Goal: Task Accomplishment & Management: Manage account settings

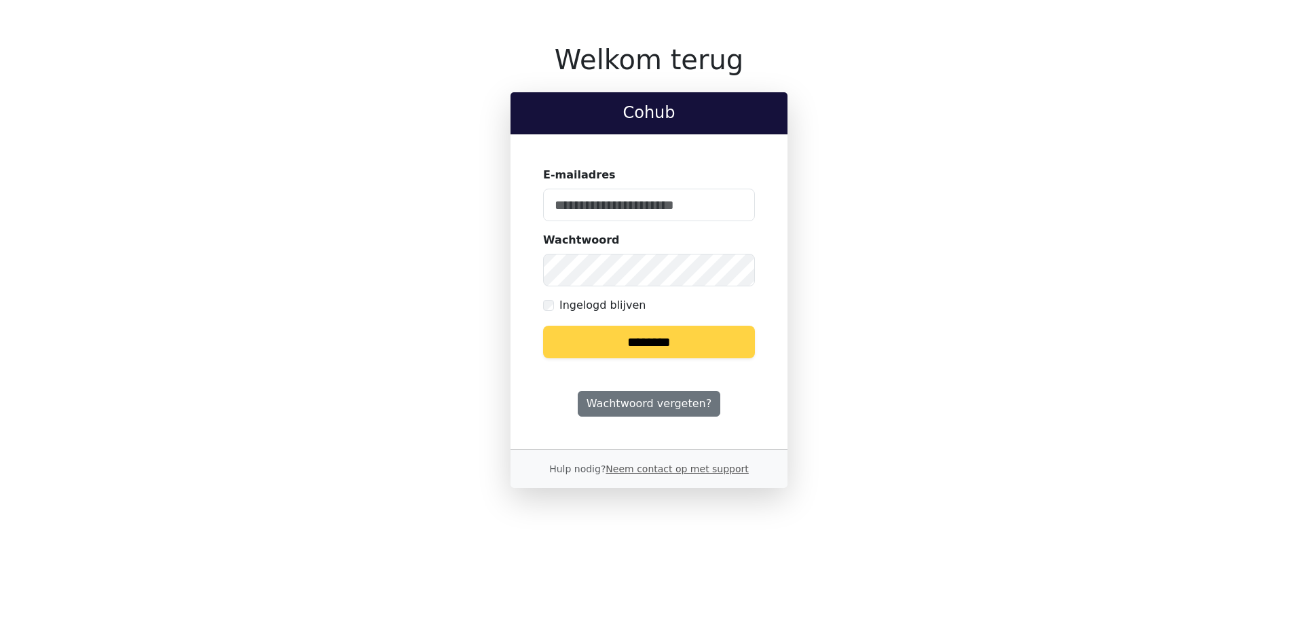
type input "**********"
click at [667, 345] on input "********" at bounding box center [649, 342] width 212 height 33
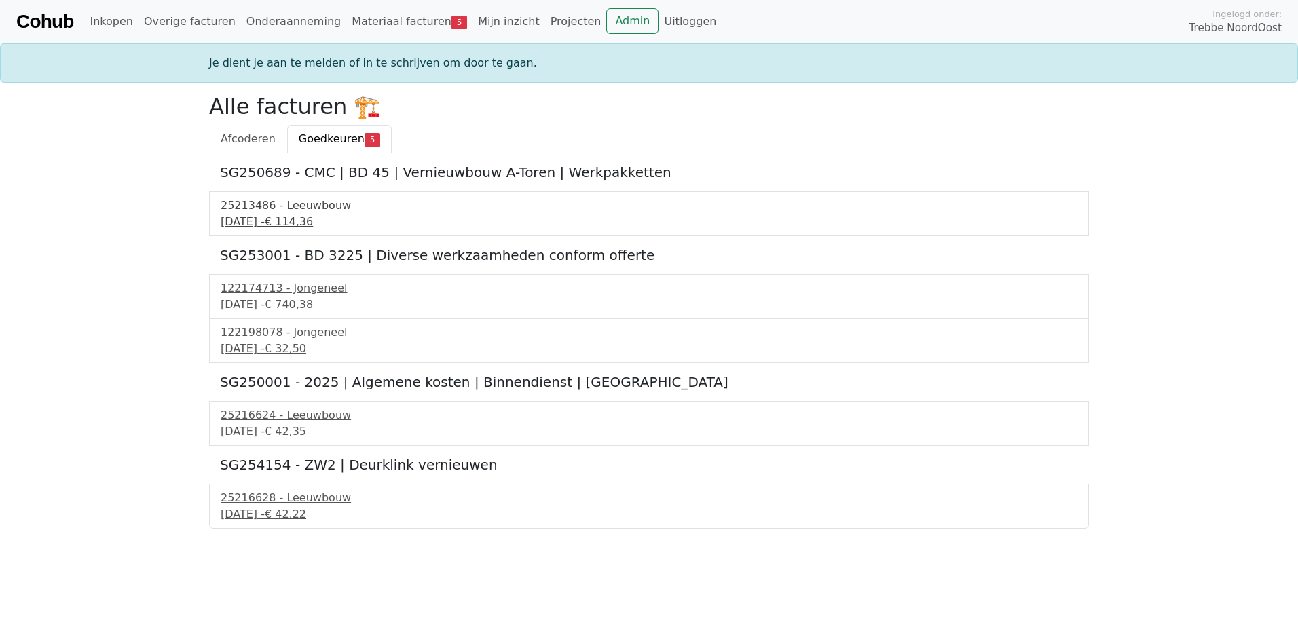
click at [312, 219] on div "16 september 2025 - € 114,36" at bounding box center [649, 222] width 857 height 16
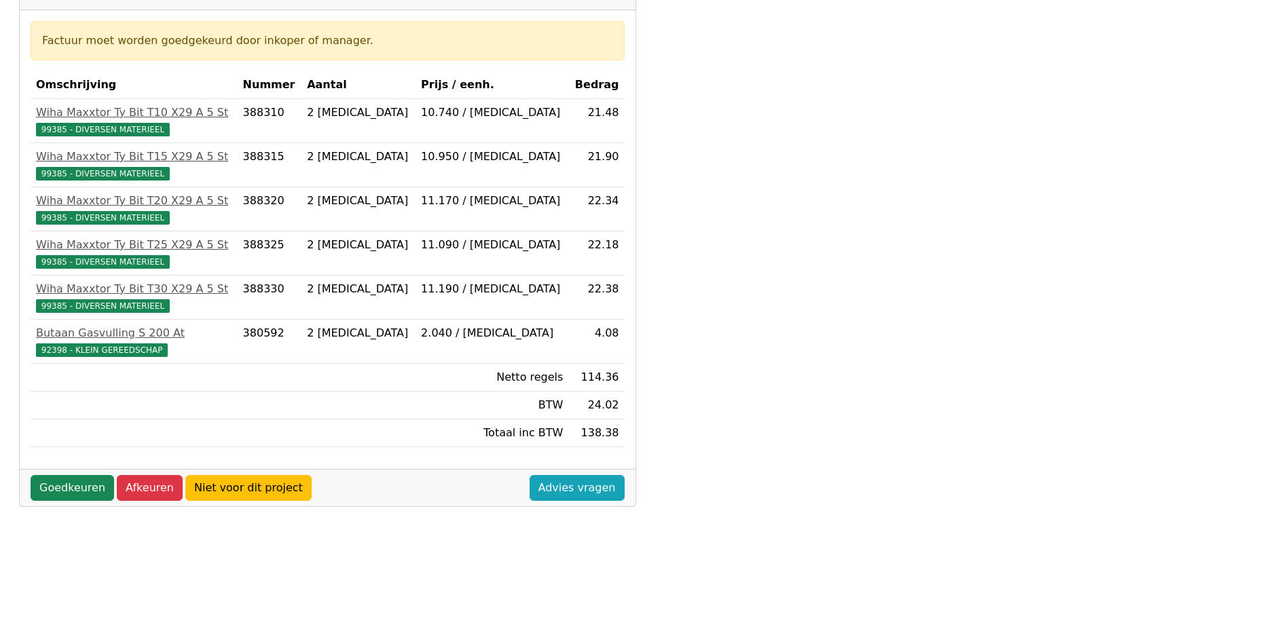
scroll to position [226, 0]
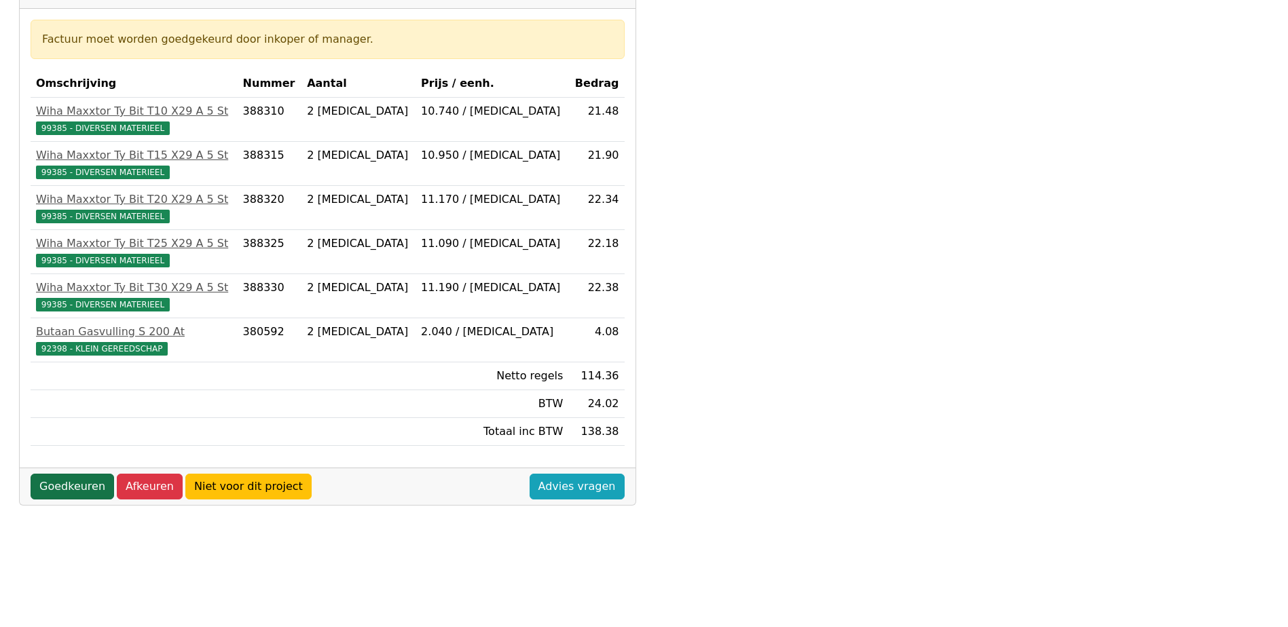
click at [85, 481] on link "Goedkeuren" at bounding box center [73, 487] width 84 height 26
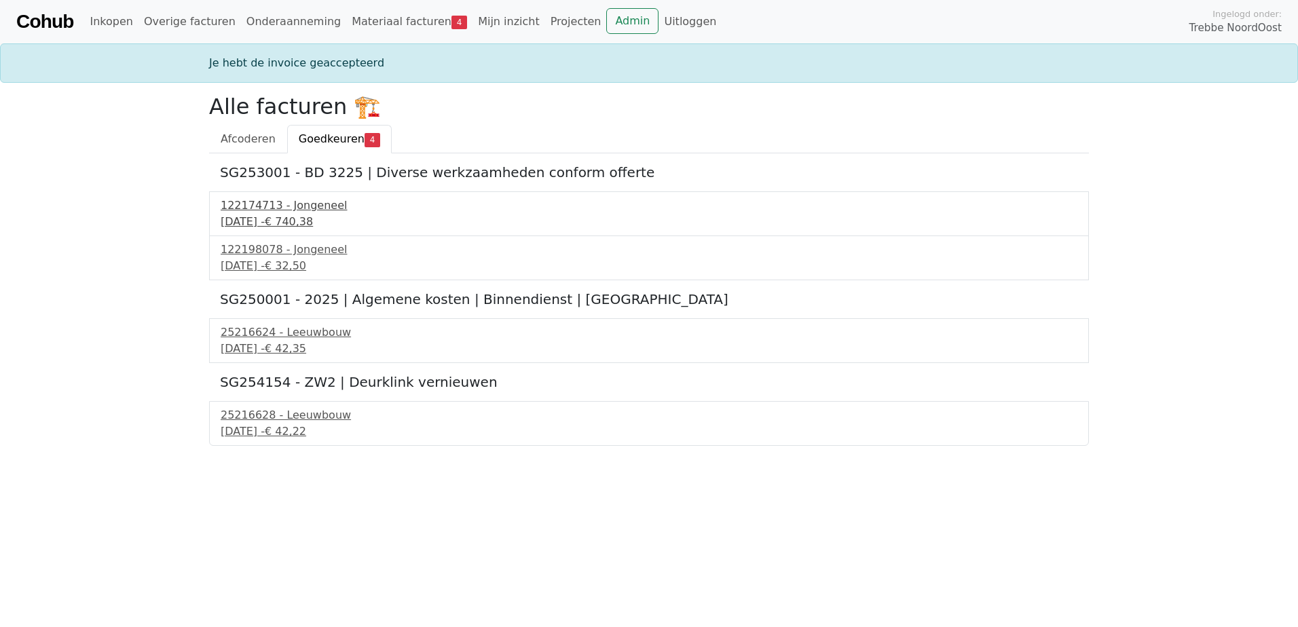
click at [277, 213] on div "122174713 - Jongeneel" at bounding box center [649, 206] width 857 height 16
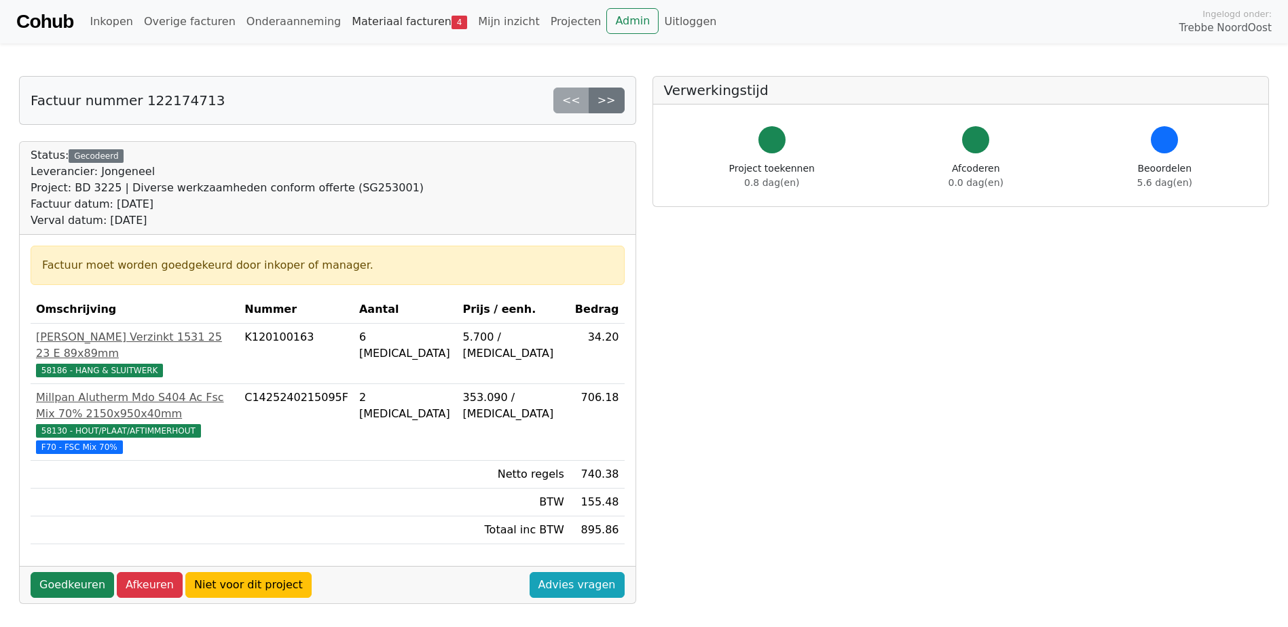
click at [380, 20] on link "Materiaal facturen 4" at bounding box center [409, 21] width 126 height 27
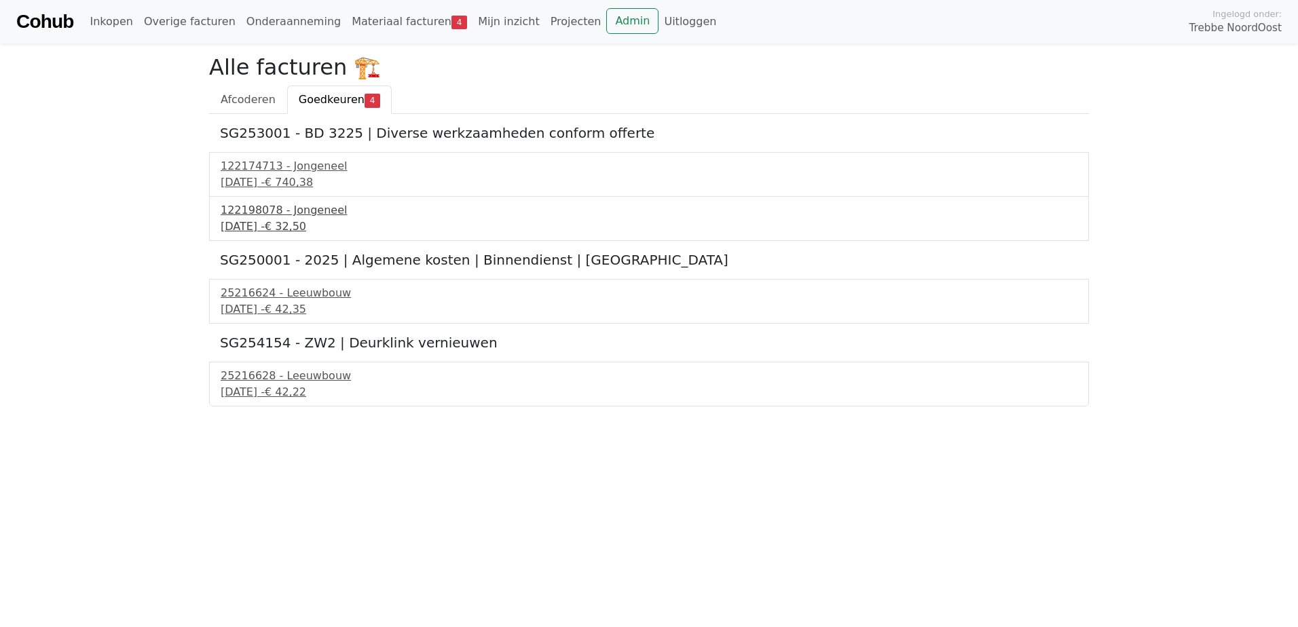
click at [267, 217] on div "122198078 - Jongeneel" at bounding box center [649, 210] width 857 height 16
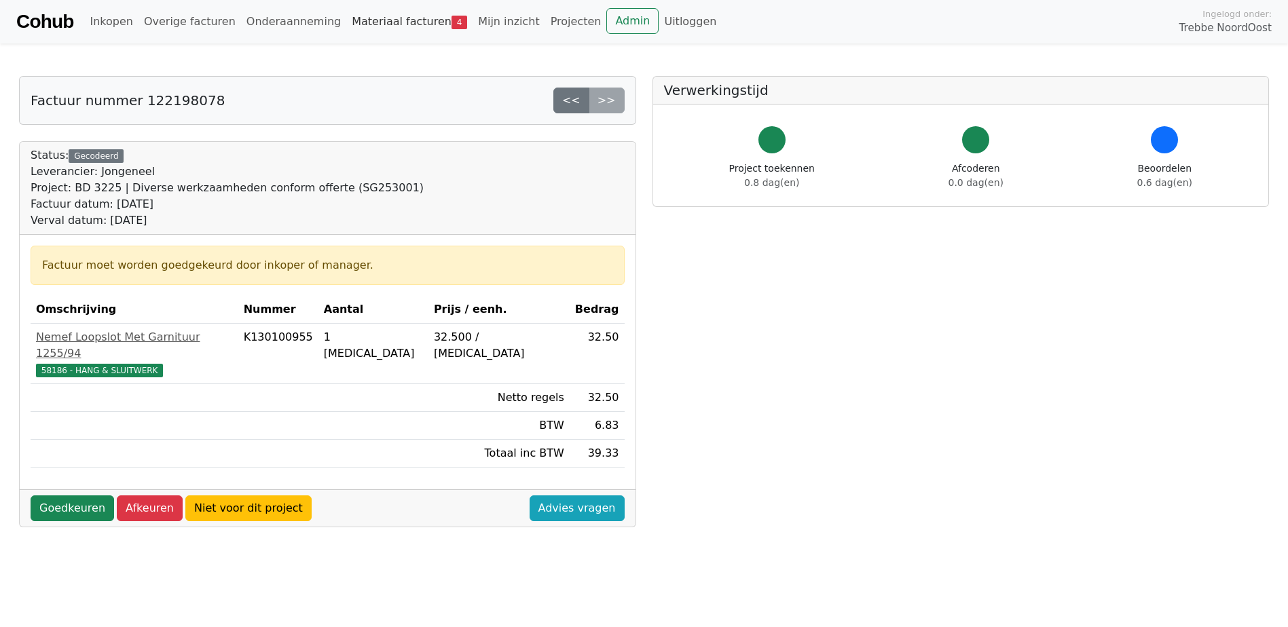
click at [386, 19] on link "Materiaal facturen 4" at bounding box center [409, 21] width 126 height 27
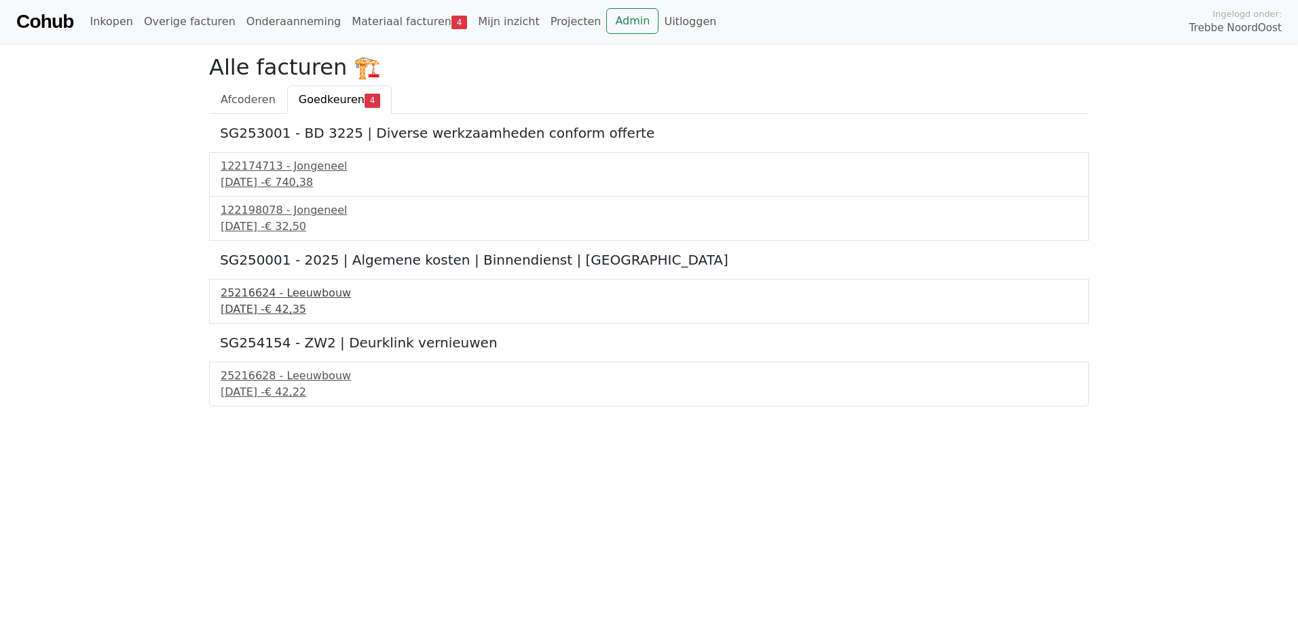
click at [304, 299] on div "25216624 - Leeuwbouw" at bounding box center [649, 293] width 857 height 16
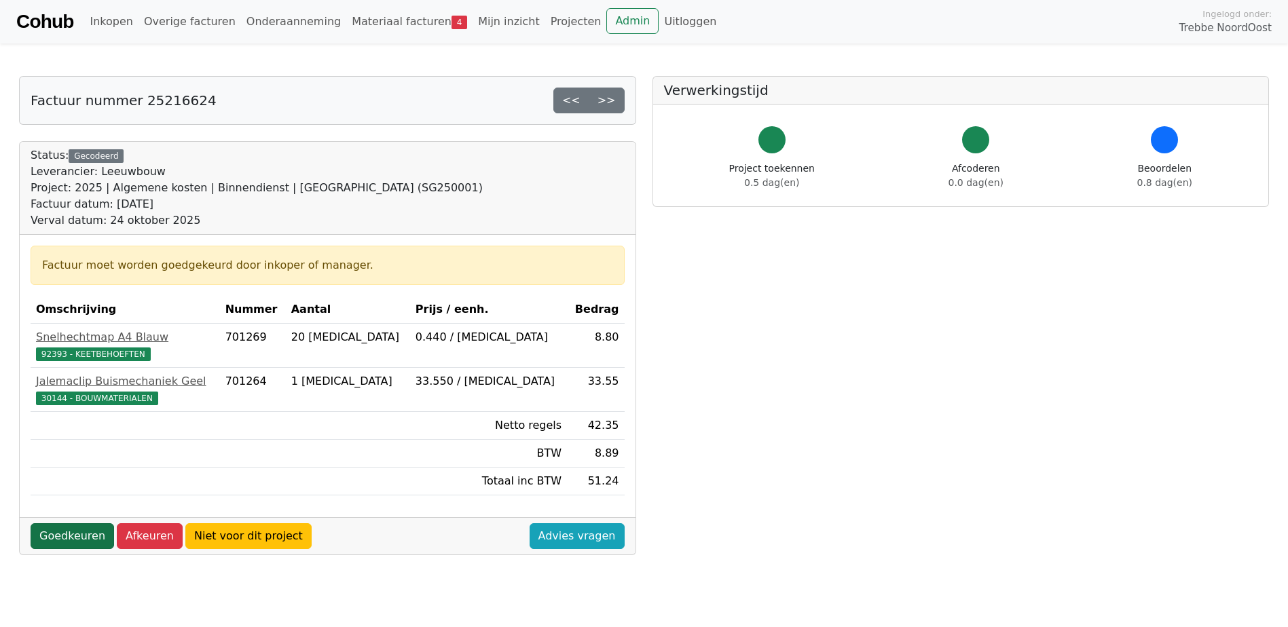
click at [69, 540] on link "Goedkeuren" at bounding box center [73, 537] width 84 height 26
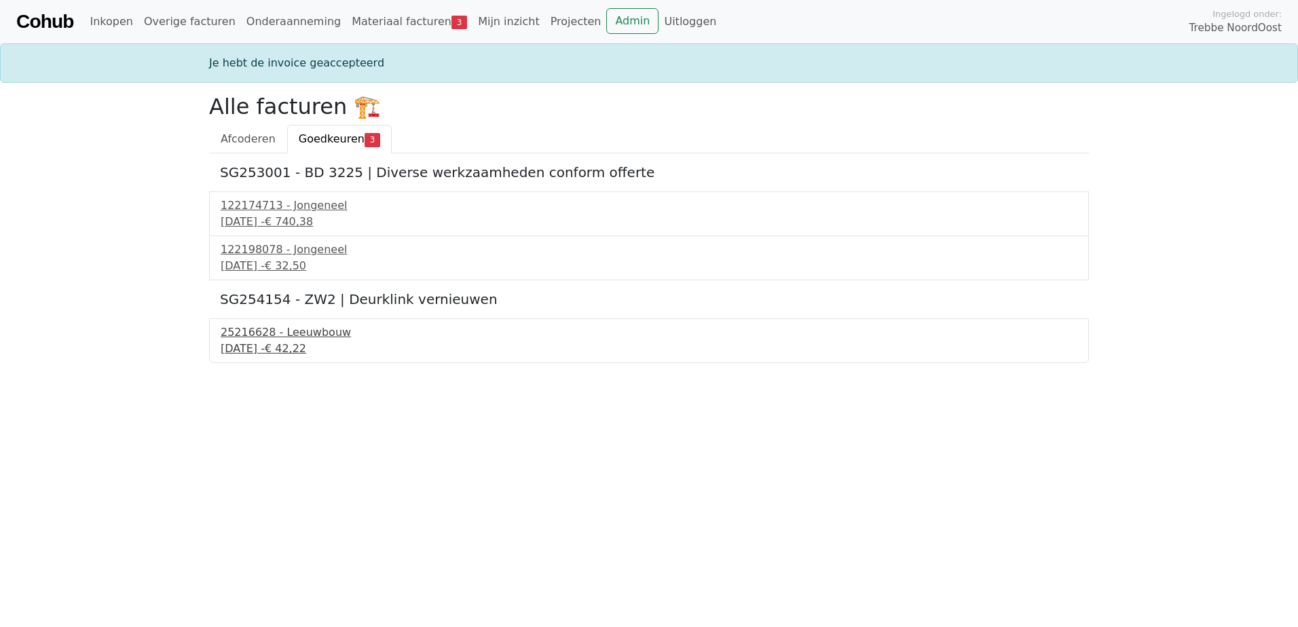
click at [304, 341] on div "24 september 2025 - € 42,22" at bounding box center [649, 349] width 857 height 16
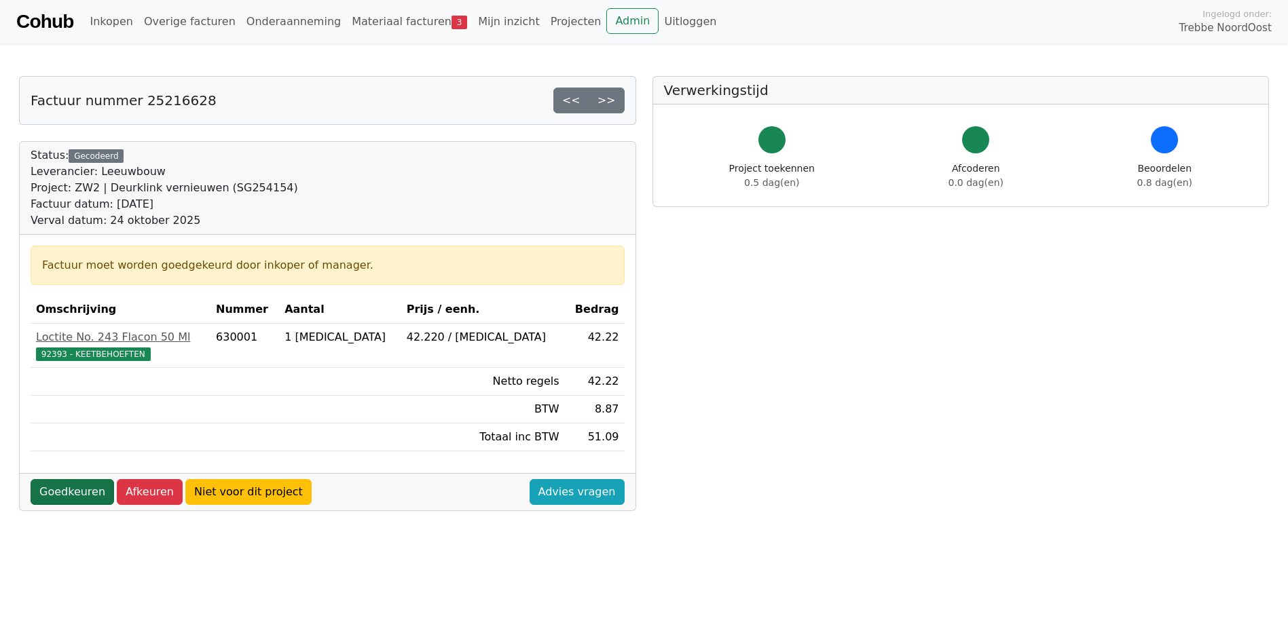
click at [75, 494] on link "Goedkeuren" at bounding box center [73, 492] width 84 height 26
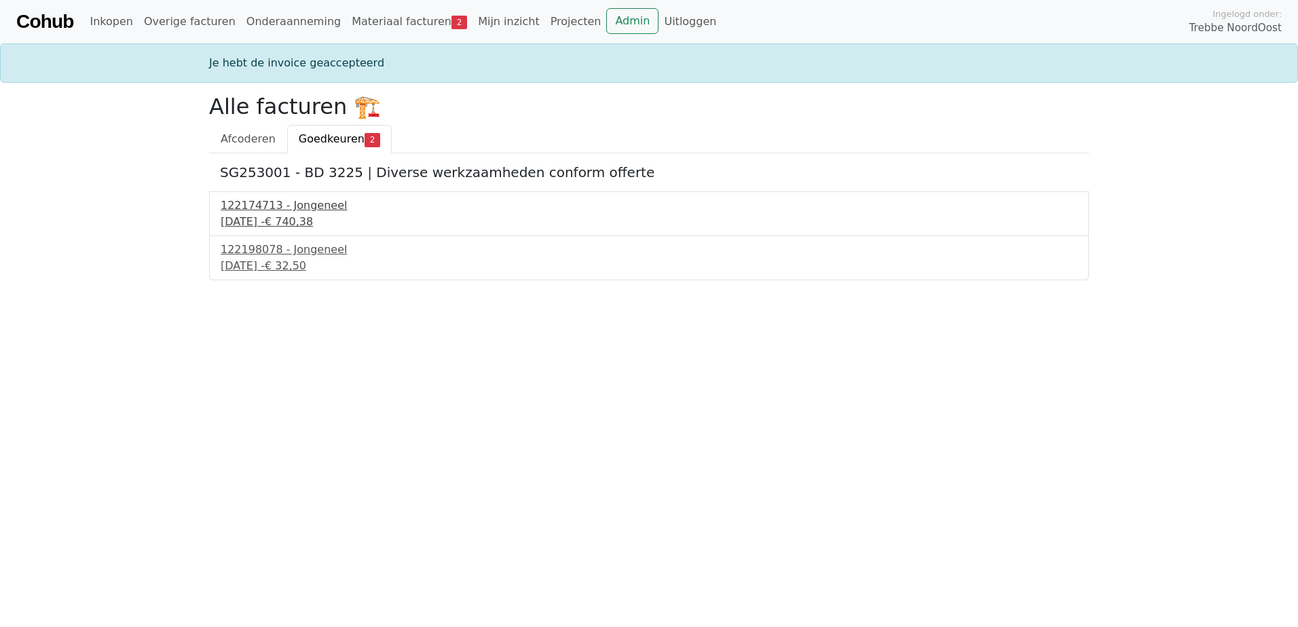
click at [303, 221] on div "[DATE] - € 740,38" at bounding box center [649, 222] width 857 height 16
